Goal: Check status: Check status

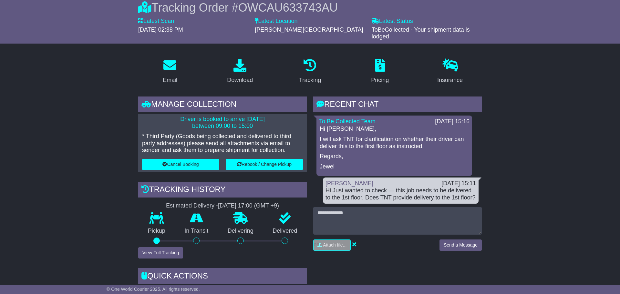
scroll to position [60, 0]
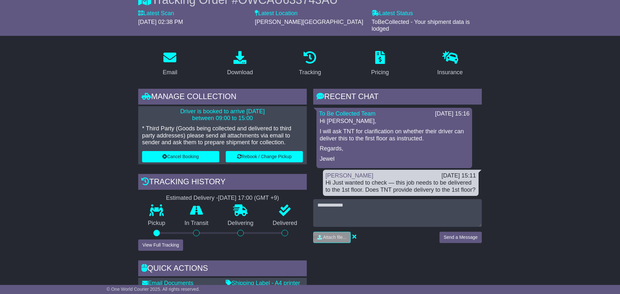
scroll to position [0, 0]
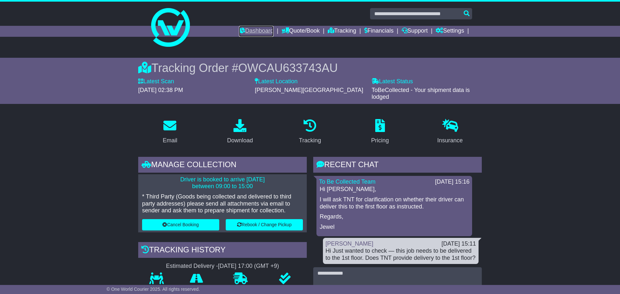
click at [256, 34] on link "Dashboard" at bounding box center [256, 31] width 35 height 11
click at [256, 30] on link "Dashboard" at bounding box center [256, 31] width 35 height 11
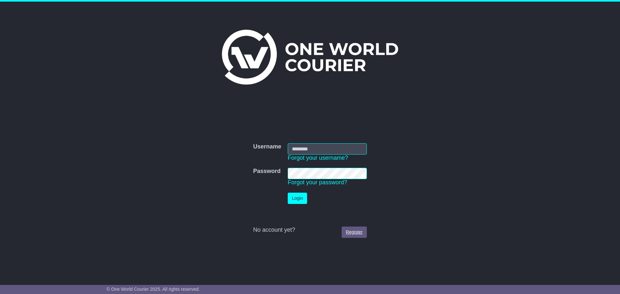
type input "**********"
click at [349, 230] on link "Register" at bounding box center [354, 232] width 25 height 11
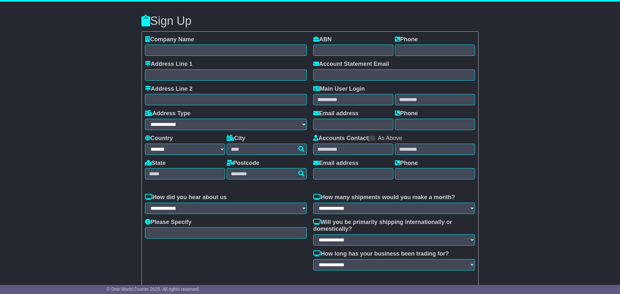
select select "**"
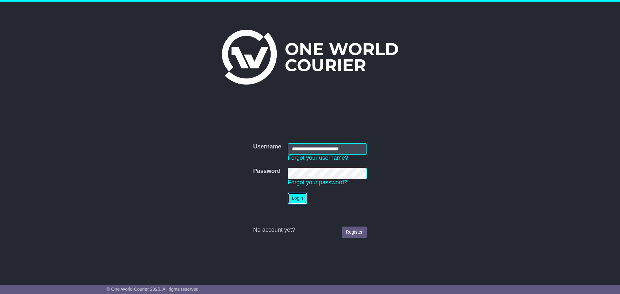
click at [295, 202] on button "Login" at bounding box center [297, 198] width 19 height 11
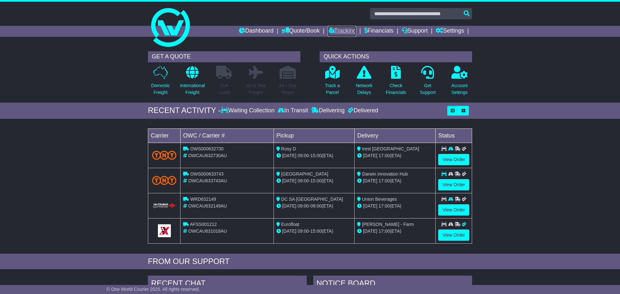
click at [334, 27] on link "Tracking" at bounding box center [342, 31] width 28 height 11
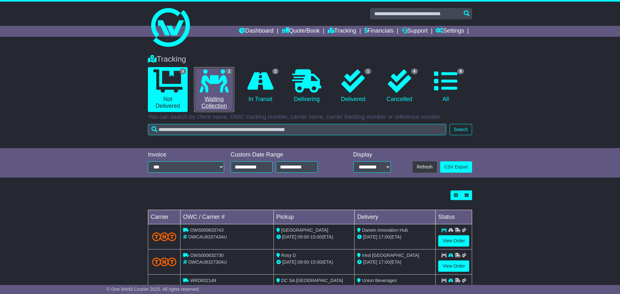
click at [228, 86] on icon at bounding box center [214, 80] width 29 height 23
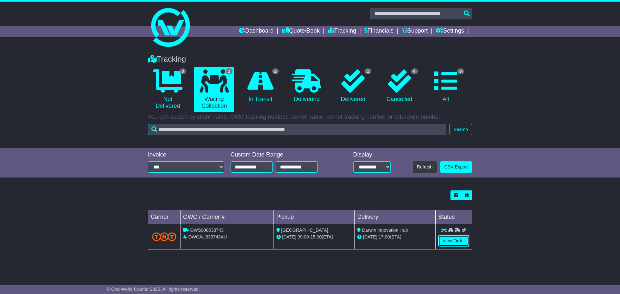
click at [451, 243] on link "View Order" at bounding box center [453, 240] width 31 height 11
